Goal: Check status: Check status

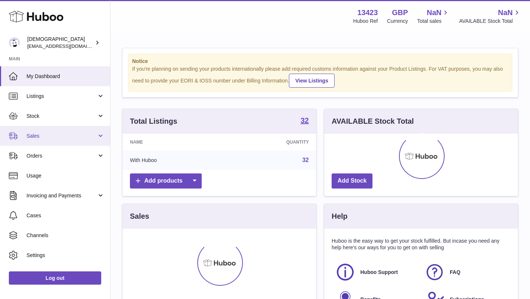
click at [45, 139] on span "Sales" at bounding box center [61, 135] width 70 height 7
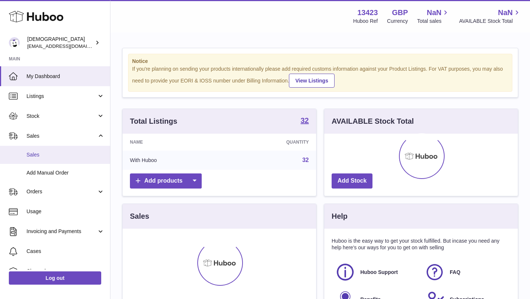
click at [41, 156] on span "Sales" at bounding box center [65, 154] width 78 height 7
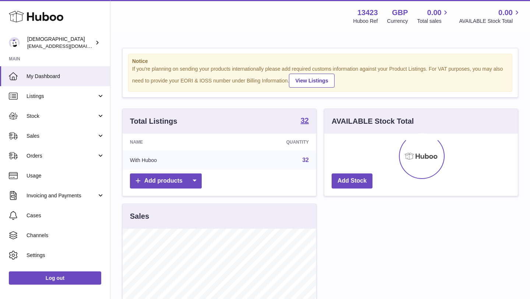
scroll to position [115, 194]
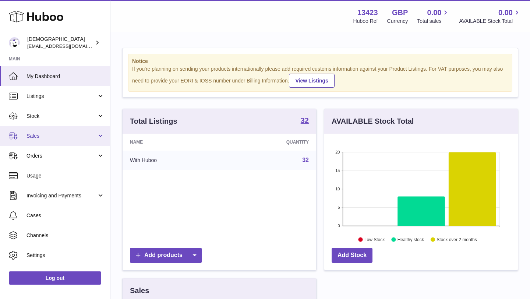
click at [38, 142] on link "Sales" at bounding box center [55, 136] width 110 height 20
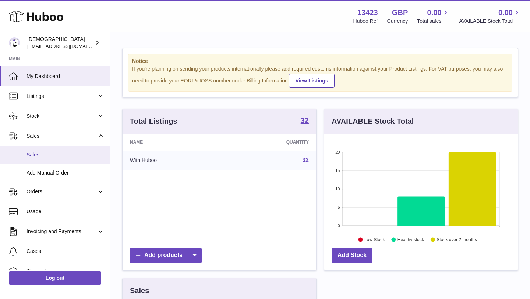
click at [39, 152] on span "Sales" at bounding box center [65, 154] width 78 height 7
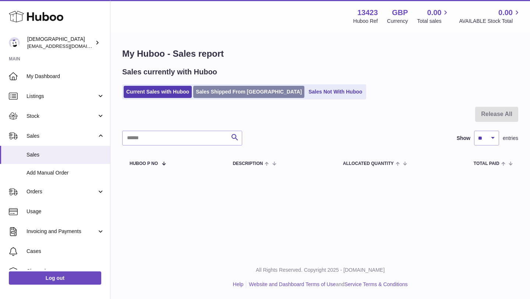
click at [222, 92] on link "Sales Shipped From [GEOGRAPHIC_DATA]" at bounding box center [248, 92] width 111 height 12
